Goal: Task Accomplishment & Management: Use online tool/utility

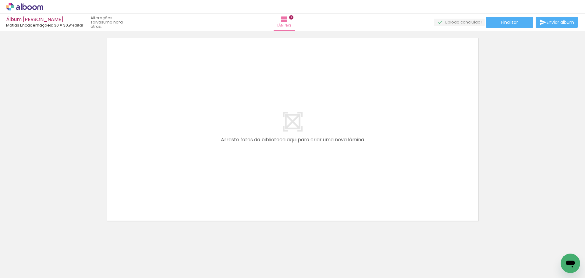
scroll to position [0, 216]
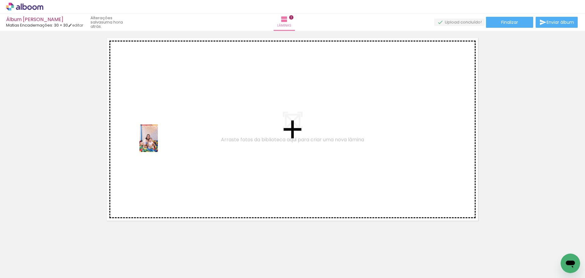
drag, startPoint x: 192, startPoint y: 254, endPoint x: 158, endPoint y: 141, distance: 118.4
click at [158, 141] on quentale-workspace at bounding box center [292, 139] width 585 height 278
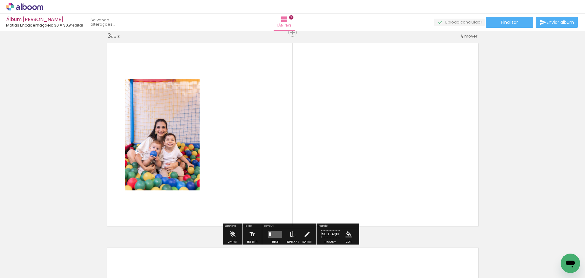
scroll to position [416, 0]
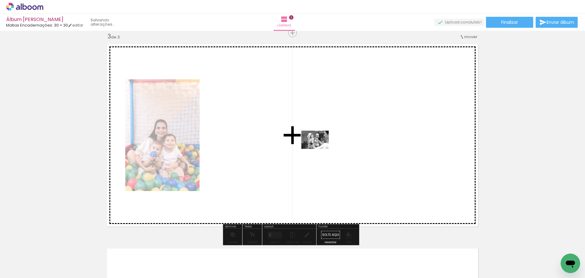
drag, startPoint x: 263, startPoint y: 264, endPoint x: 320, endPoint y: 149, distance: 127.9
click at [320, 149] on quentale-workspace at bounding box center [292, 139] width 585 height 278
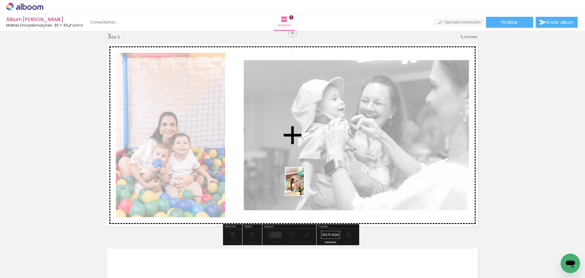
drag, startPoint x: 358, startPoint y: 259, endPoint x: 304, endPoint y: 186, distance: 91.5
click at [304, 186] on quentale-workspace at bounding box center [292, 139] width 585 height 278
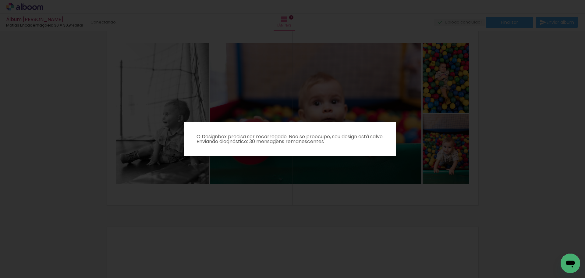
scroll to position [0, 0]
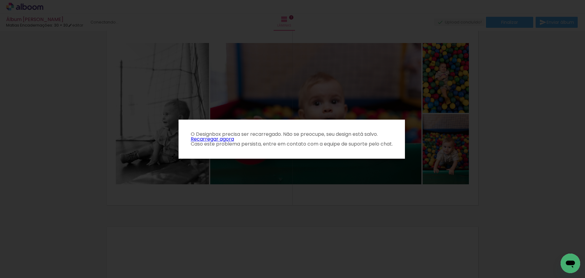
click at [209, 140] on link "Recarregar agora" at bounding box center [212, 138] width 43 height 7
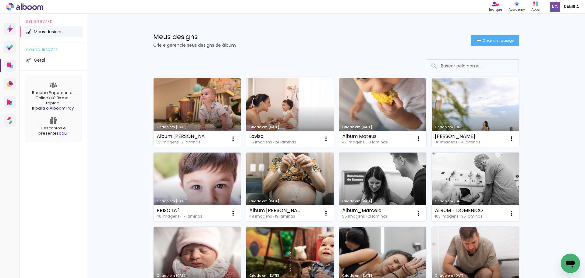
click at [200, 104] on link "Criado em [DATE]" at bounding box center [197, 112] width 87 height 69
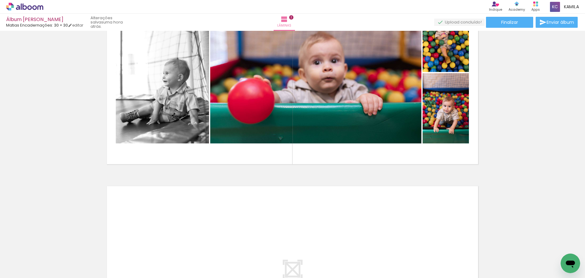
scroll to position [244, 0]
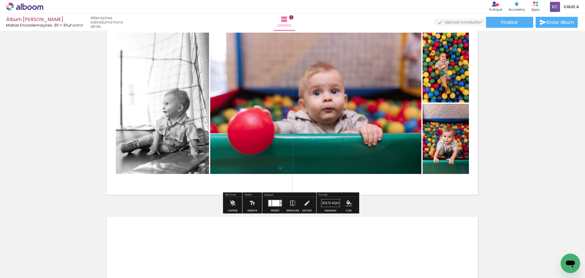
click at [461, 129] on quentale-photo at bounding box center [446, 139] width 46 height 70
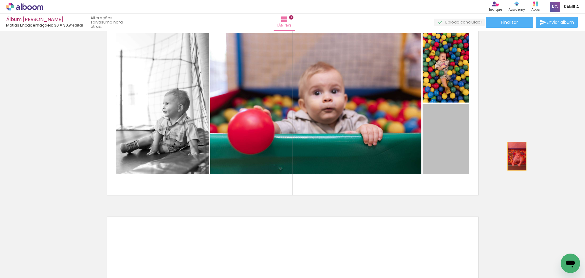
drag, startPoint x: 461, startPoint y: 129, endPoint x: 515, endPoint y: 156, distance: 60.1
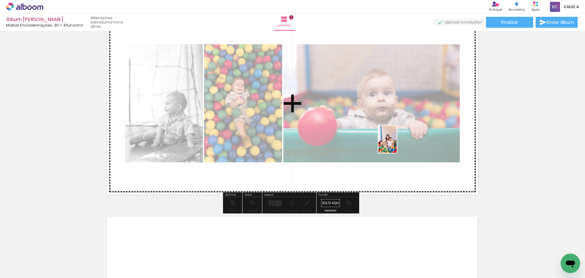
drag, startPoint x: 369, startPoint y: 264, endPoint x: 397, endPoint y: 143, distance: 123.7
click at [397, 143] on quentale-workspace at bounding box center [292, 139] width 585 height 278
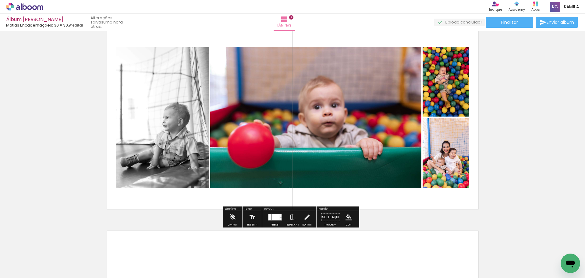
scroll to position [228, 0]
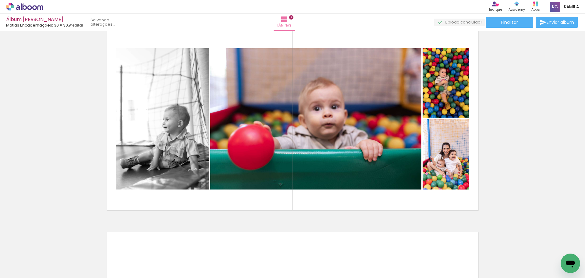
click at [507, 197] on div "Inserir lâmina 1 de 2 Inserir lâmina 2 de 2" at bounding box center [292, 111] width 585 height 613
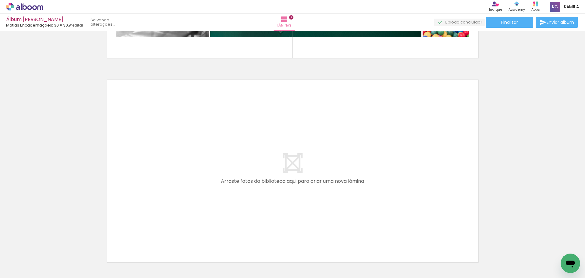
scroll to position [411, 0]
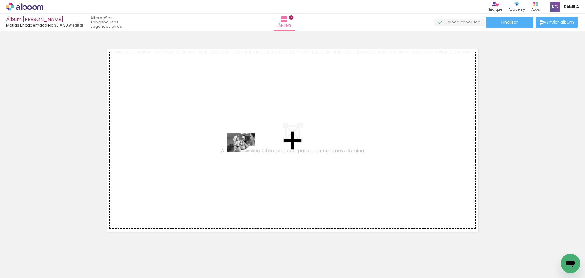
drag, startPoint x: 477, startPoint y: 260, endPoint x: 242, endPoint y: 151, distance: 259.1
click at [242, 151] on quentale-workspace at bounding box center [292, 139] width 585 height 278
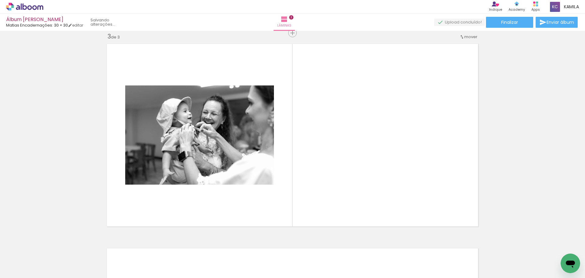
scroll to position [0, 240]
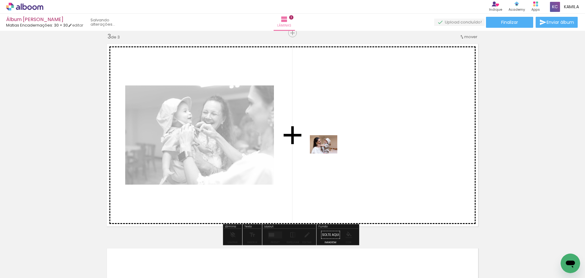
drag, startPoint x: 305, startPoint y: 263, endPoint x: 328, endPoint y: 153, distance: 111.7
click at [328, 153] on quentale-workspace at bounding box center [292, 139] width 585 height 278
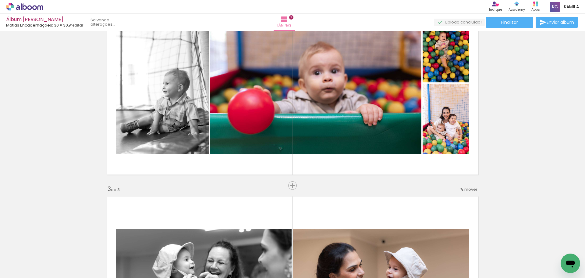
scroll to position [233, 0]
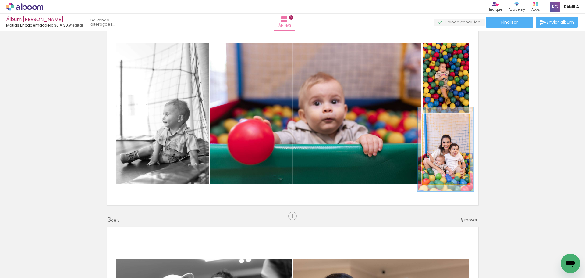
drag, startPoint x: 436, startPoint y: 119, endPoint x: 440, endPoint y: 119, distance: 4.3
type paper-slider "120"
click at [440, 119] on div at bounding box center [440, 120] width 5 height 5
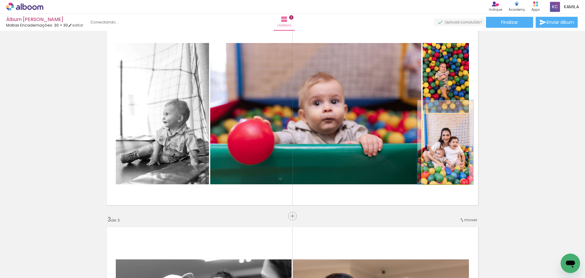
drag, startPoint x: 455, startPoint y: 167, endPoint x: 455, endPoint y: 158, distance: 8.2
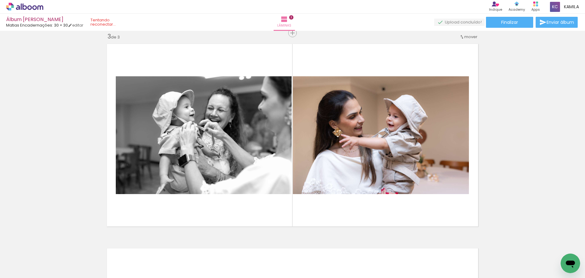
scroll to position [447, 0]
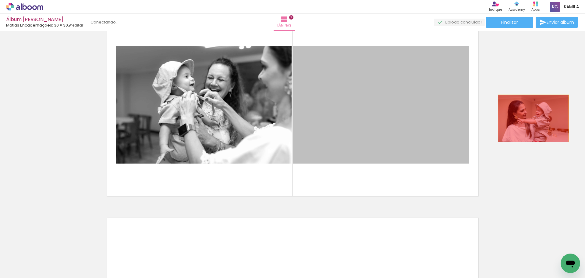
drag, startPoint x: 408, startPoint y: 118, endPoint x: 531, endPoint y: 118, distance: 123.1
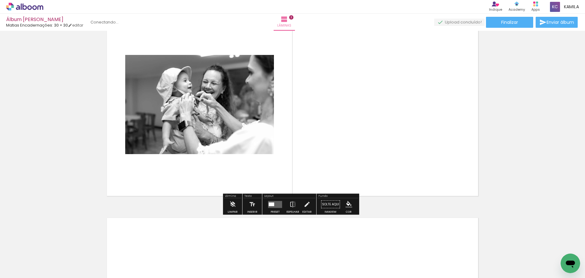
click at [276, 205] on quentale-layouter at bounding box center [275, 203] width 14 height 7
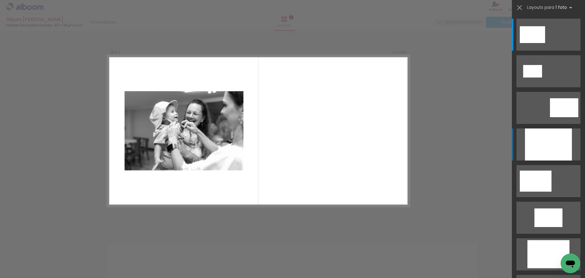
scroll to position [416, 0]
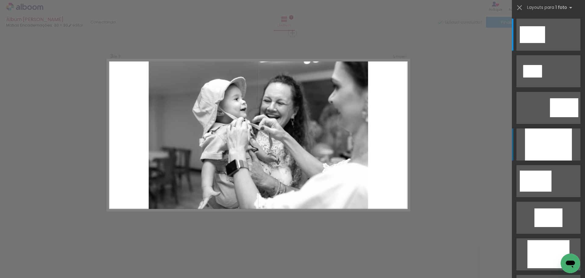
click at [547, 139] on div at bounding box center [548, 144] width 47 height 32
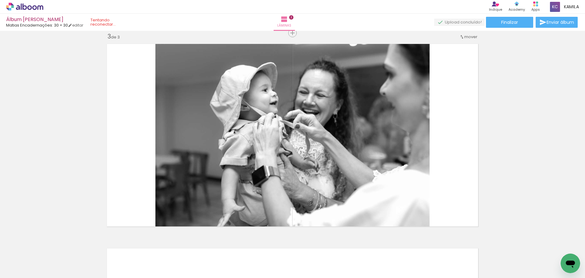
scroll to position [0, 461]
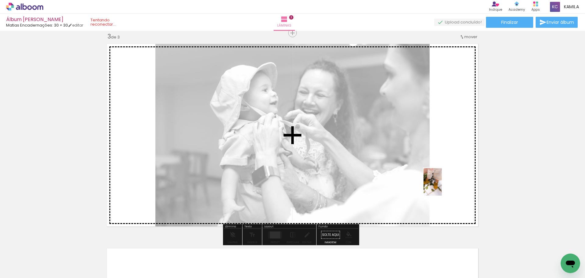
drag, startPoint x: 423, startPoint y: 263, endPoint x: 442, endPoint y: 184, distance: 80.8
click at [442, 184] on quentale-workspace at bounding box center [292, 139] width 585 height 278
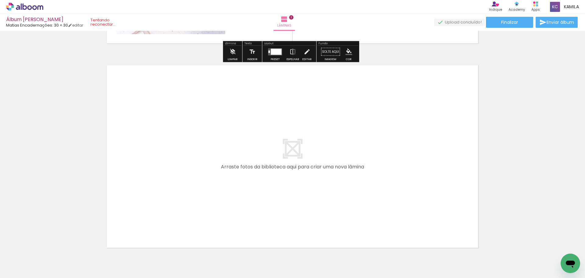
scroll to position [629, 0]
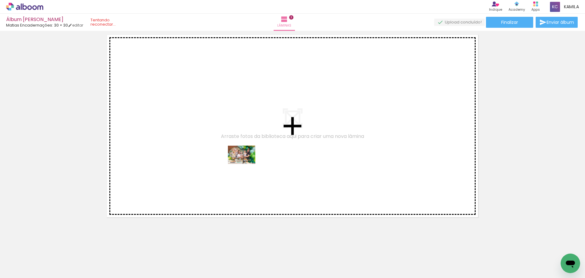
drag, startPoint x: 152, startPoint y: 259, endPoint x: 253, endPoint y: 159, distance: 142.0
click at [253, 159] on quentale-workspace at bounding box center [292, 139] width 585 height 278
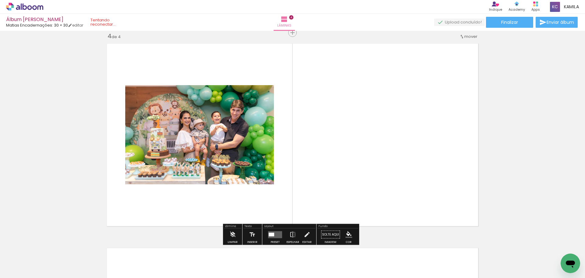
scroll to position [620, 0]
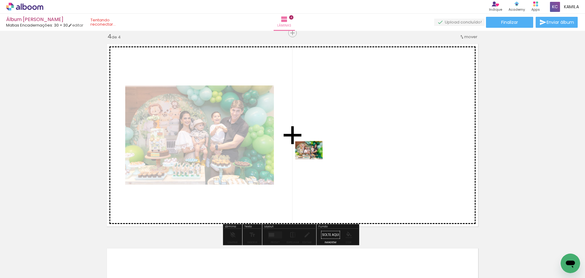
drag, startPoint x: 185, startPoint y: 258, endPoint x: 313, endPoint y: 159, distance: 161.8
click at [313, 159] on quentale-workspace at bounding box center [292, 139] width 585 height 278
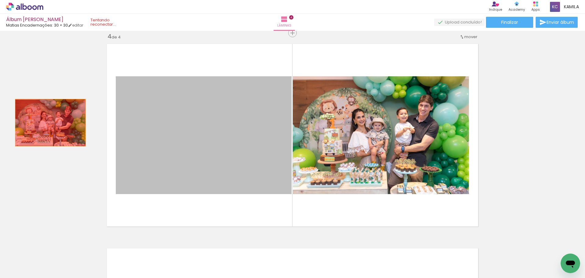
drag, startPoint x: 244, startPoint y: 124, endPoint x: 48, endPoint y: 122, distance: 195.9
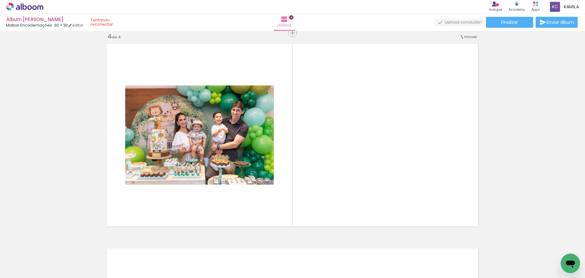
click at [286, 262] on div at bounding box center [282, 257] width 30 height 20
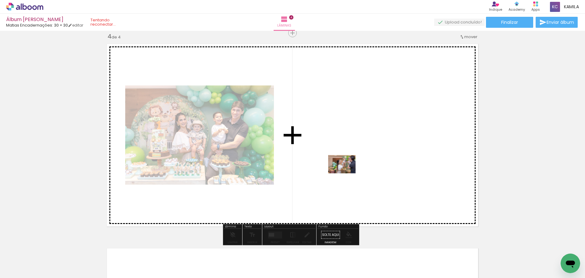
drag, startPoint x: 286, startPoint y: 261, endPoint x: 347, endPoint y: 172, distance: 108.9
click at [347, 172] on quentale-workspace at bounding box center [292, 139] width 585 height 278
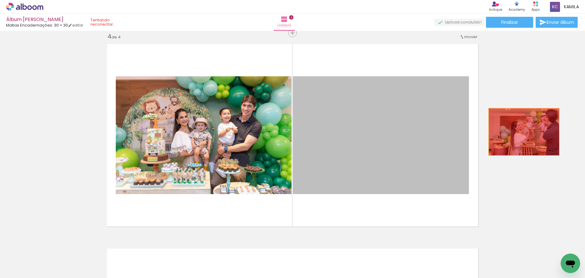
drag, startPoint x: 356, startPoint y: 137, endPoint x: 522, endPoint y: 132, distance: 165.2
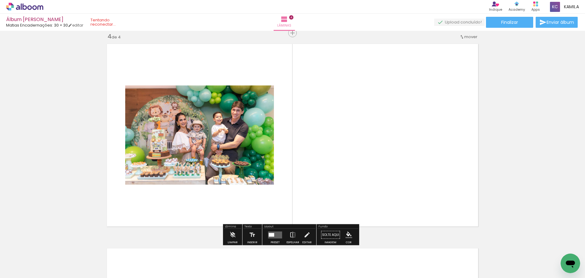
click at [257, 262] on div at bounding box center [248, 257] width 30 height 20
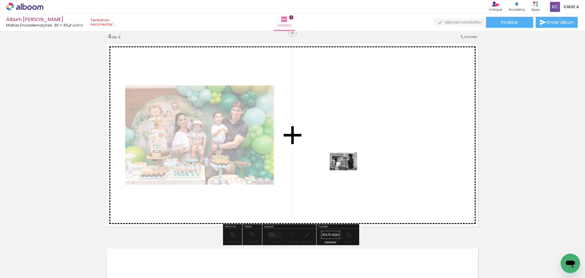
drag, startPoint x: 257, startPoint y: 262, endPoint x: 349, endPoint y: 169, distance: 130.8
click at [349, 169] on quentale-workspace at bounding box center [292, 139] width 585 height 278
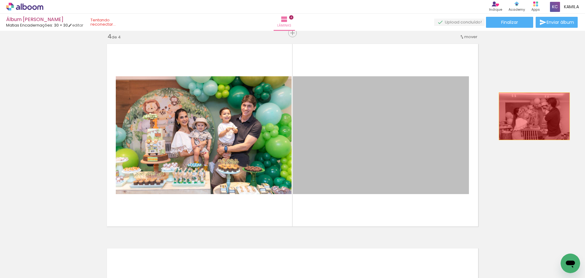
drag, startPoint x: 396, startPoint y: 127, endPoint x: 532, endPoint y: 116, distance: 136.6
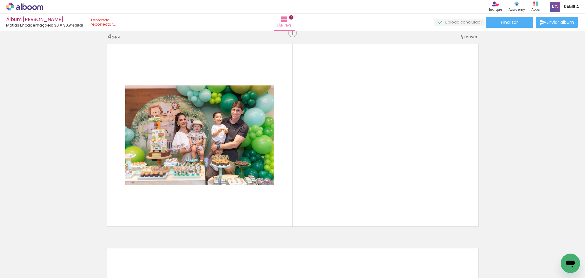
scroll to position [0, 729]
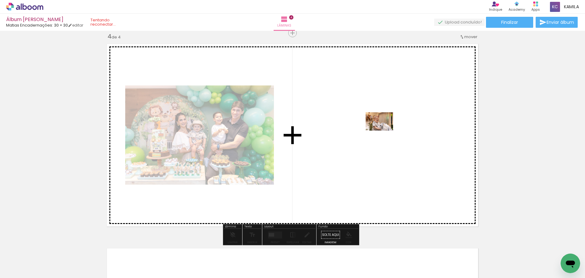
drag, startPoint x: 291, startPoint y: 262, endPoint x: 384, endPoint y: 130, distance: 160.9
click at [384, 130] on quentale-workspace at bounding box center [292, 139] width 585 height 278
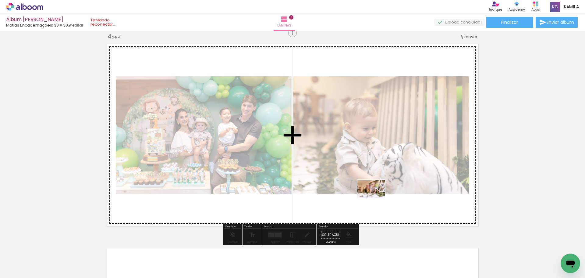
drag, startPoint x: 318, startPoint y: 261, endPoint x: 379, endPoint y: 196, distance: 89.5
click at [379, 196] on quentale-workspace at bounding box center [292, 139] width 585 height 278
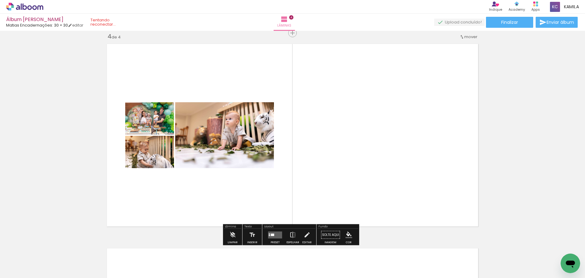
click at [274, 236] on quentale-layouter at bounding box center [275, 234] width 14 height 7
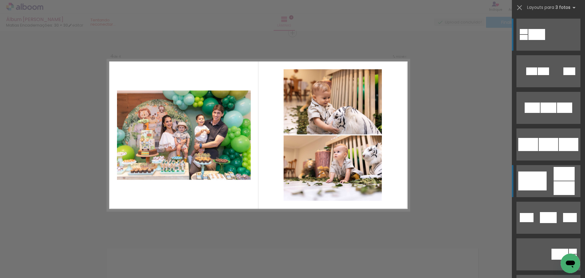
click at [539, 184] on div at bounding box center [532, 180] width 28 height 19
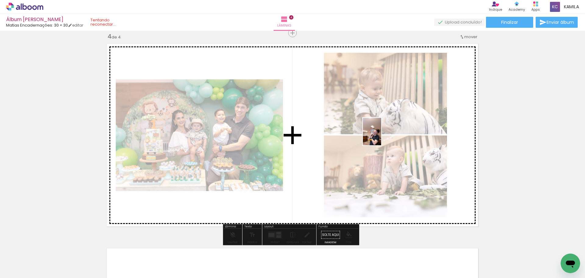
drag, startPoint x: 558, startPoint y: 257, endPoint x: 381, endPoint y: 136, distance: 214.2
click at [381, 136] on quentale-workspace at bounding box center [292, 139] width 585 height 278
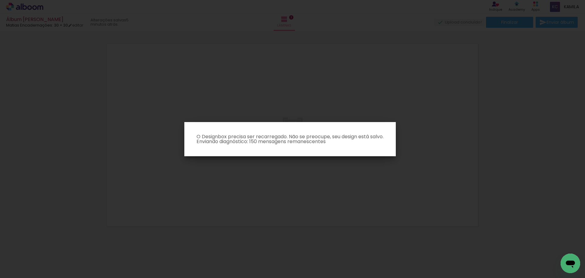
scroll to position [416, 0]
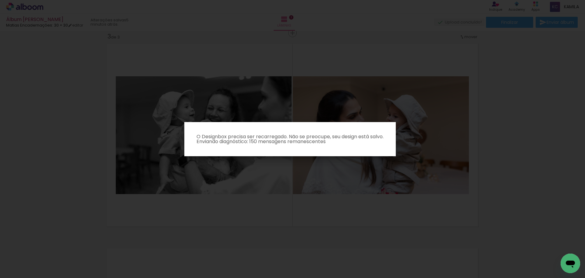
drag, startPoint x: 196, startPoint y: 155, endPoint x: 80, endPoint y: 154, distance: 116.1
click at [491, 104] on iron-overlay-backdrop at bounding box center [292, 139] width 585 height 278
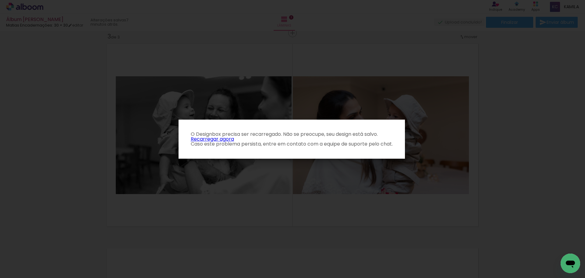
click at [207, 139] on link "Recarregar agora" at bounding box center [212, 138] width 43 height 7
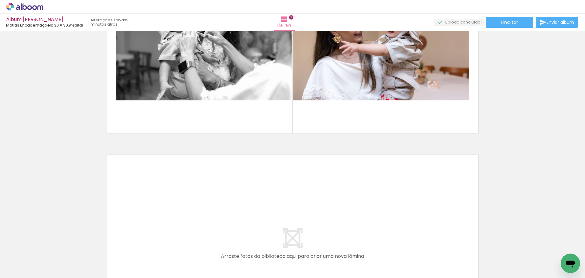
scroll to position [632, 0]
